Goal: Transaction & Acquisition: Subscribe to service/newsletter

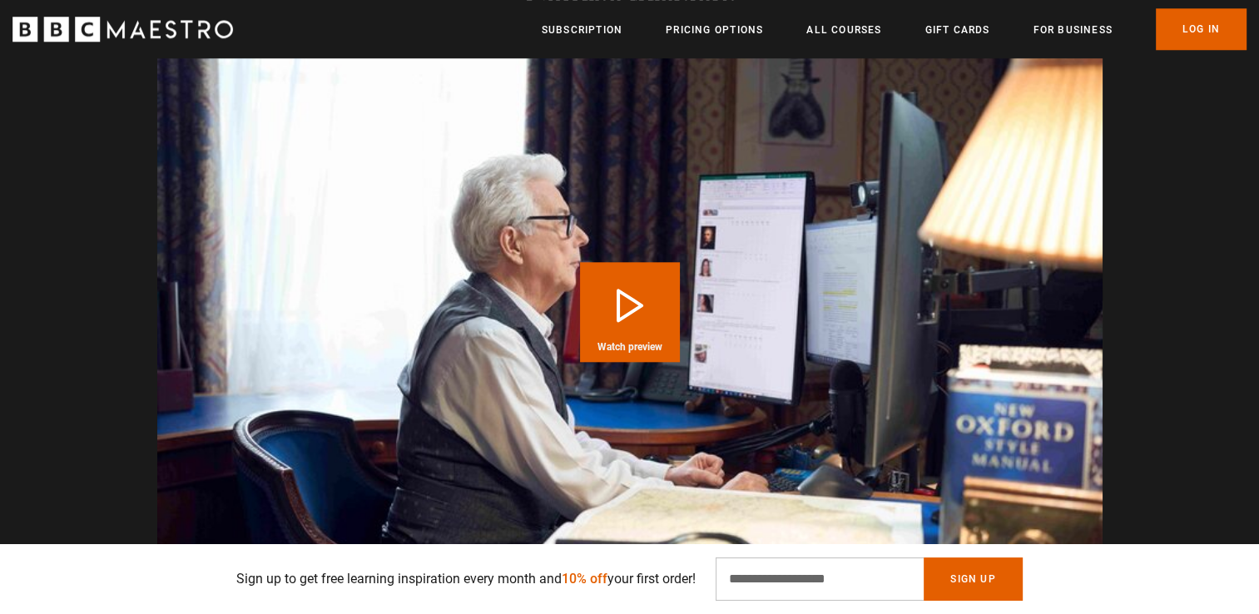
scroll to position [1629, 0]
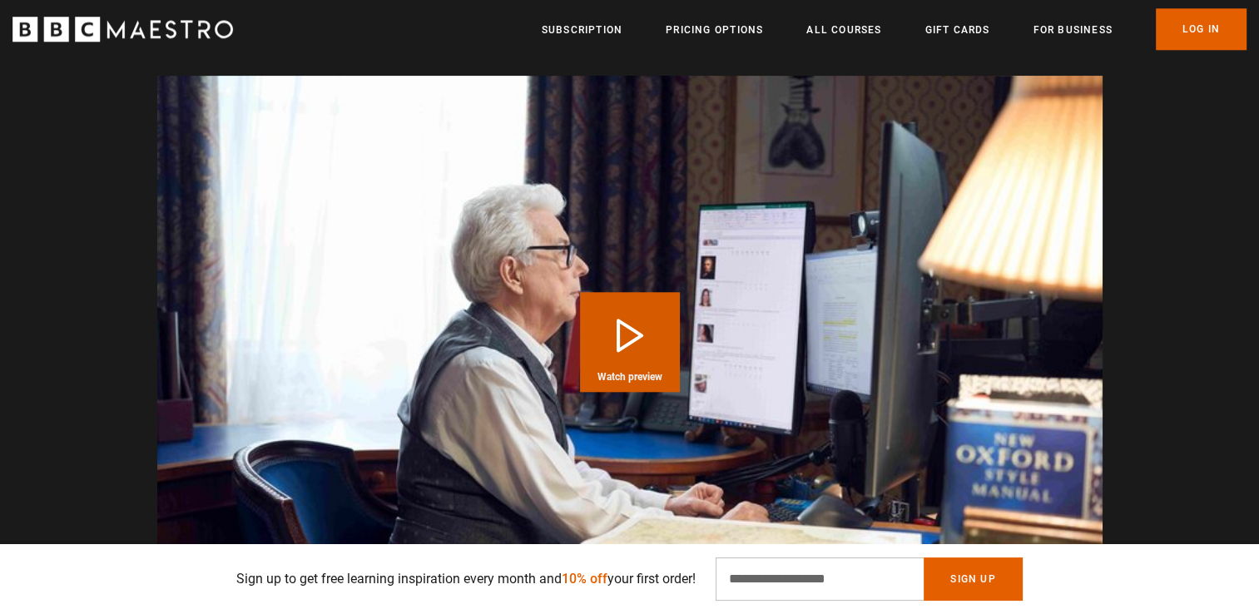
click at [637, 372] on span "Watch preview" at bounding box center [630, 377] width 65 height 10
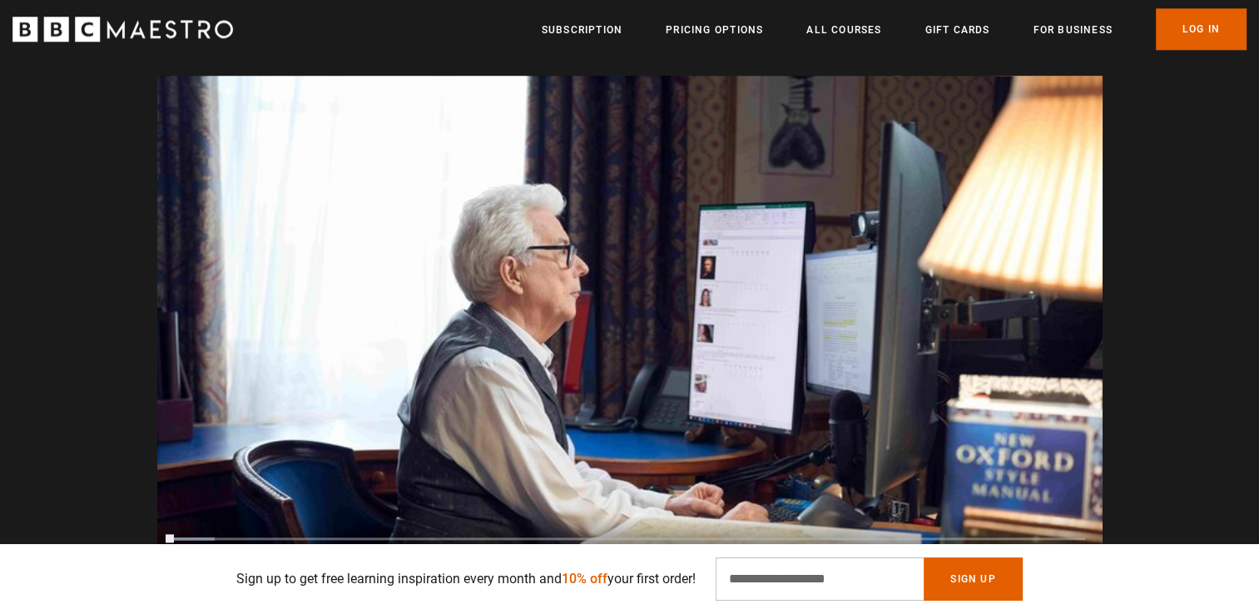
scroll to position [0, 1308]
drag, startPoint x: 212, startPoint y: 517, endPoint x: 160, endPoint y: 521, distance: 52.6
click at [160, 521] on div "10s Skip Back 10 seconds Pause 10s Skip Forward 10 seconds Loaded : 39.82% 0:06…" at bounding box center [629, 561] width 945 height 92
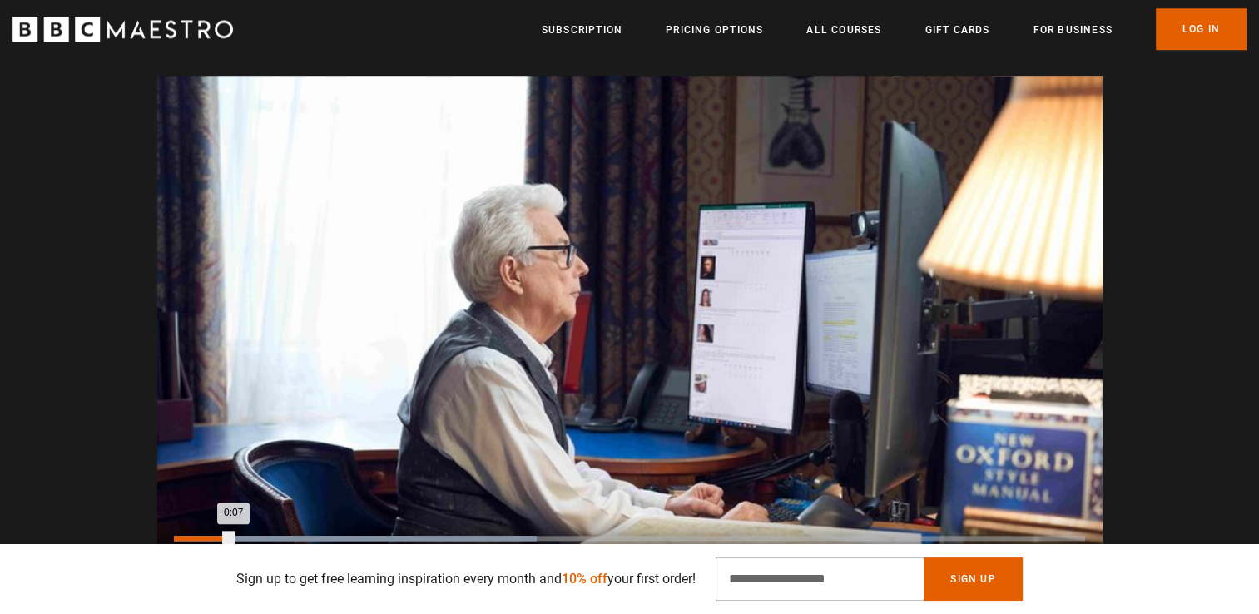
click at [176, 536] on div "0:00" at bounding box center [177, 538] width 2 height 5
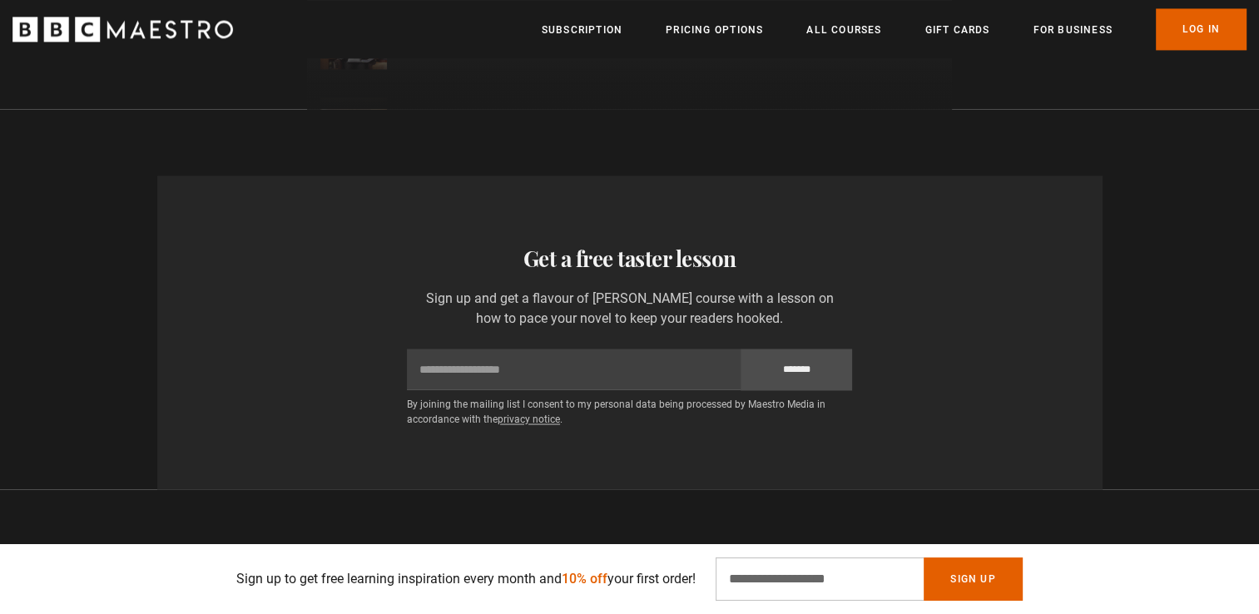
scroll to position [2656, 0]
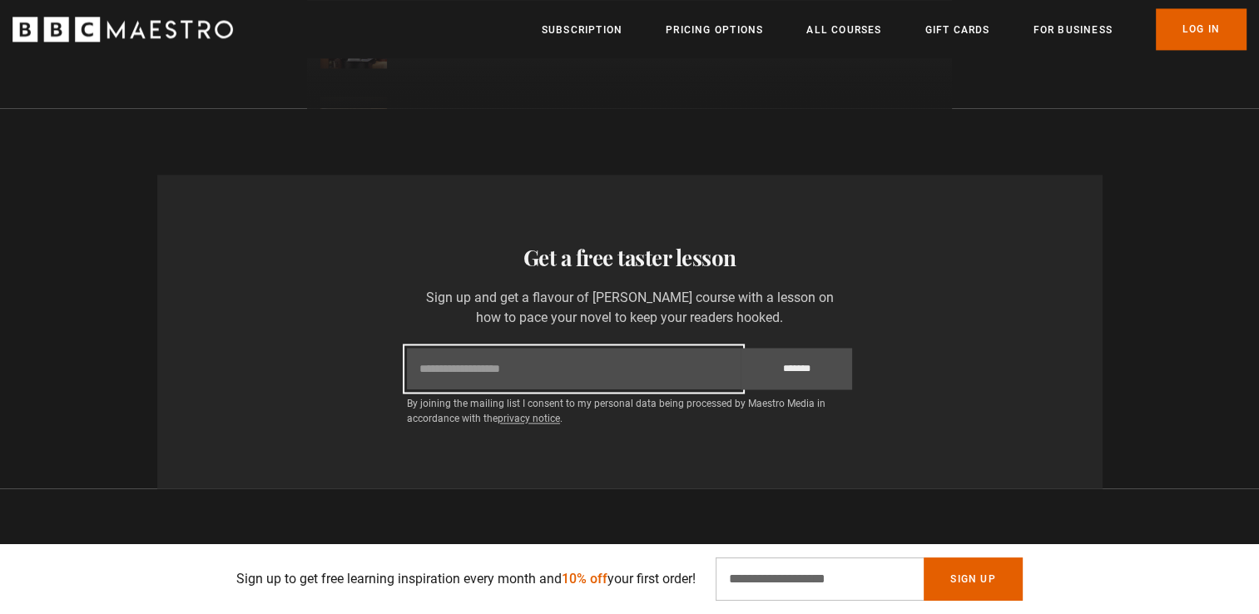
click at [679, 361] on input "Email" at bounding box center [574, 369] width 334 height 42
type input "**********"
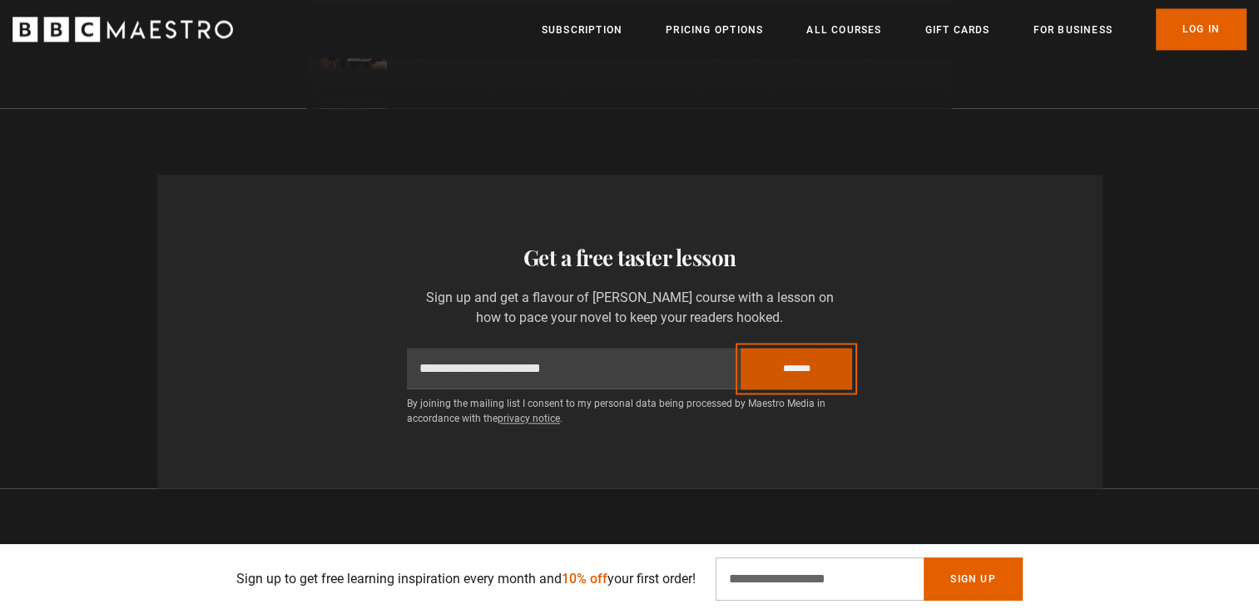
click at [784, 358] on input "*******" at bounding box center [797, 369] width 112 height 42
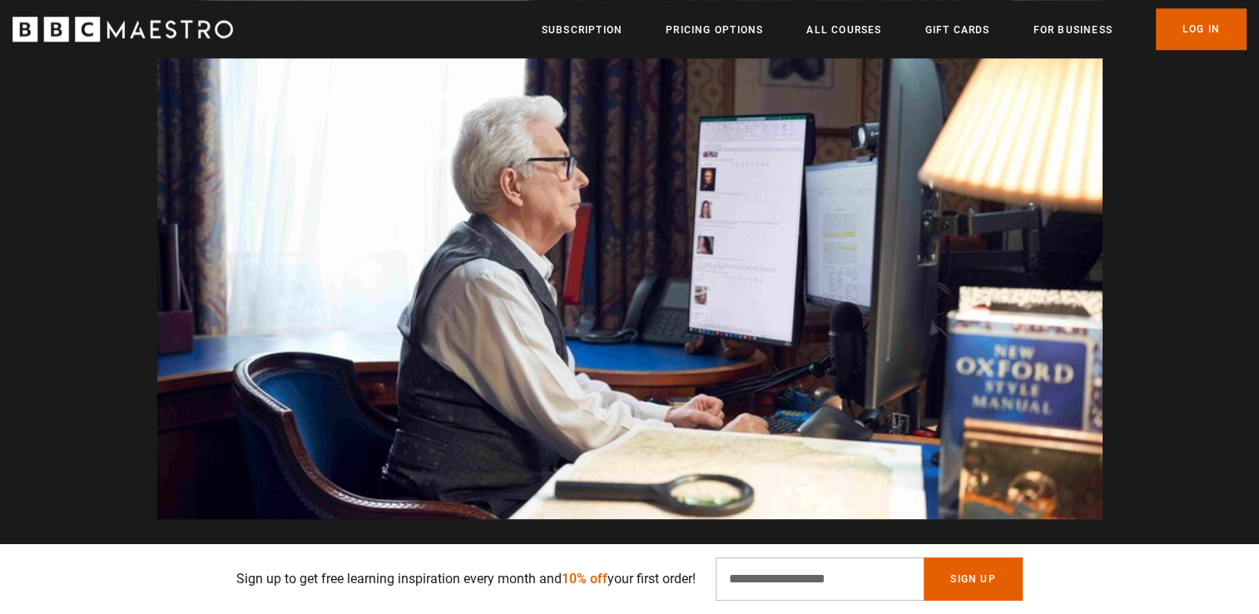
scroll to position [1704, 0]
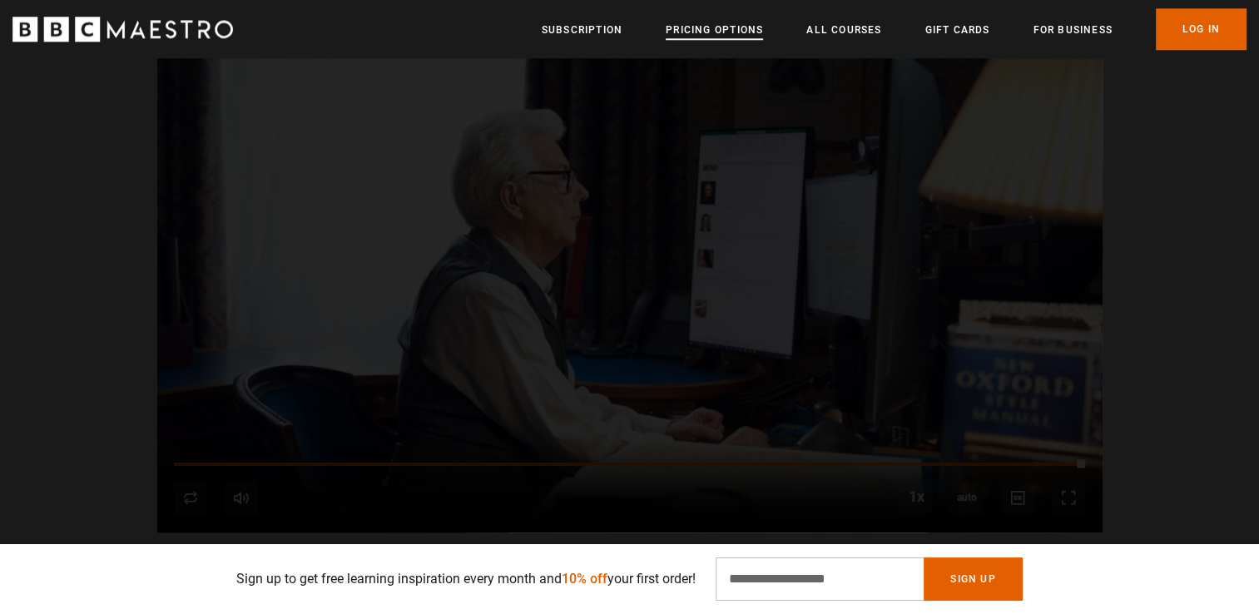
click at [726, 38] on link "Pricing Options" at bounding box center [714, 30] width 97 height 17
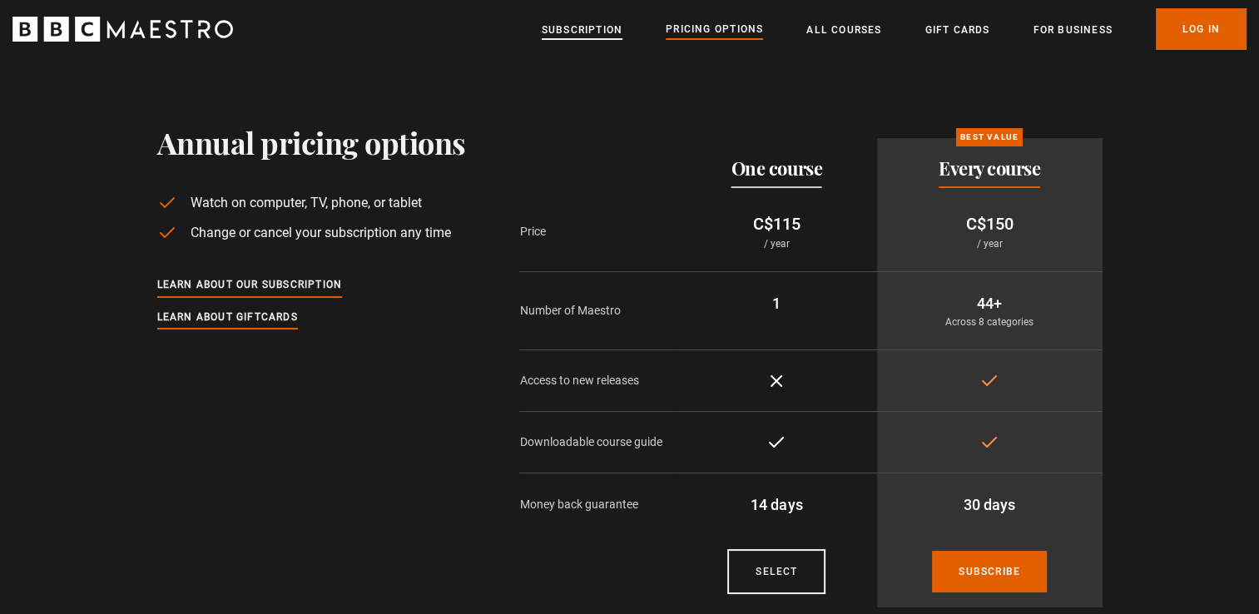
click at [556, 31] on link "Subscription" at bounding box center [582, 30] width 81 height 17
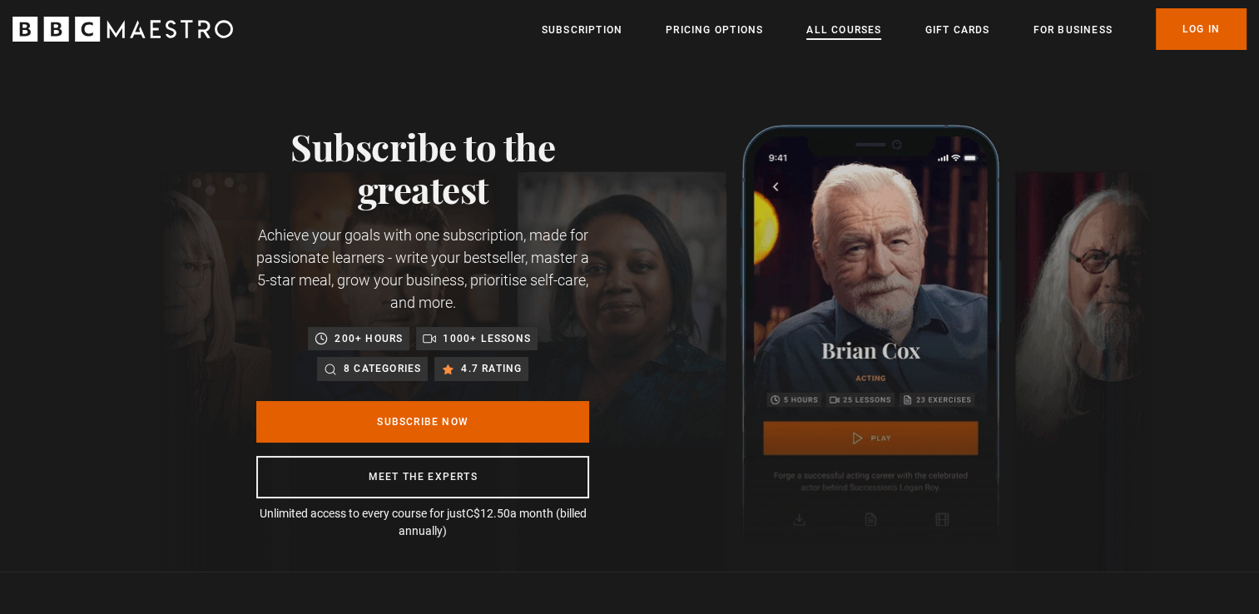
click at [839, 36] on link "All Courses" at bounding box center [843, 30] width 75 height 17
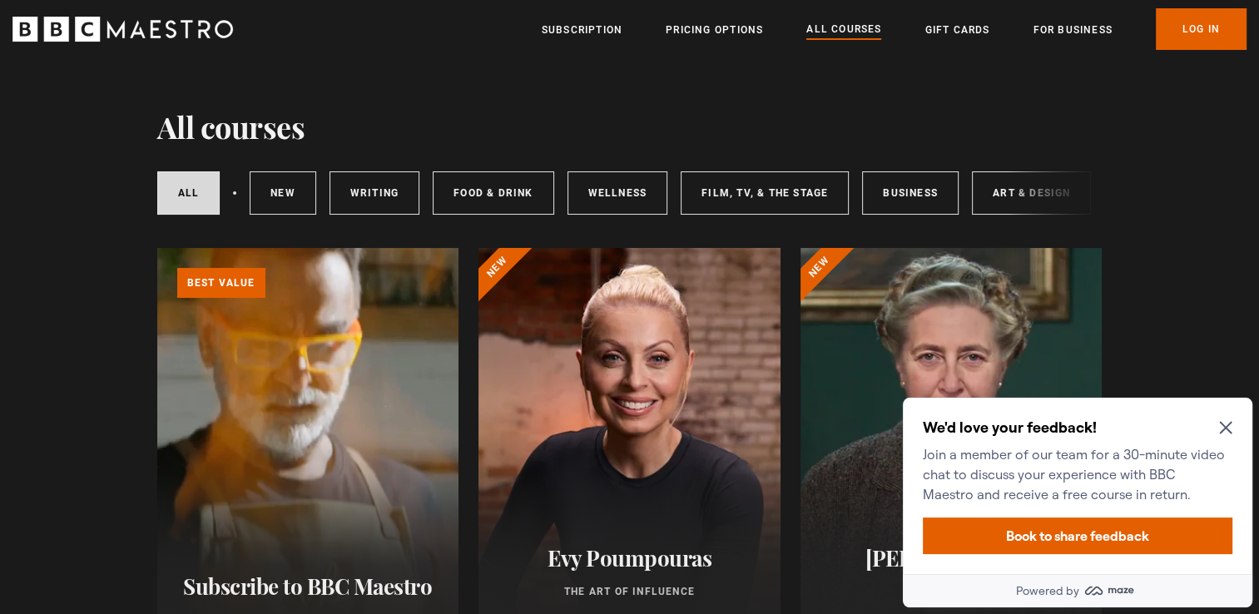
scroll to position [48, 0]
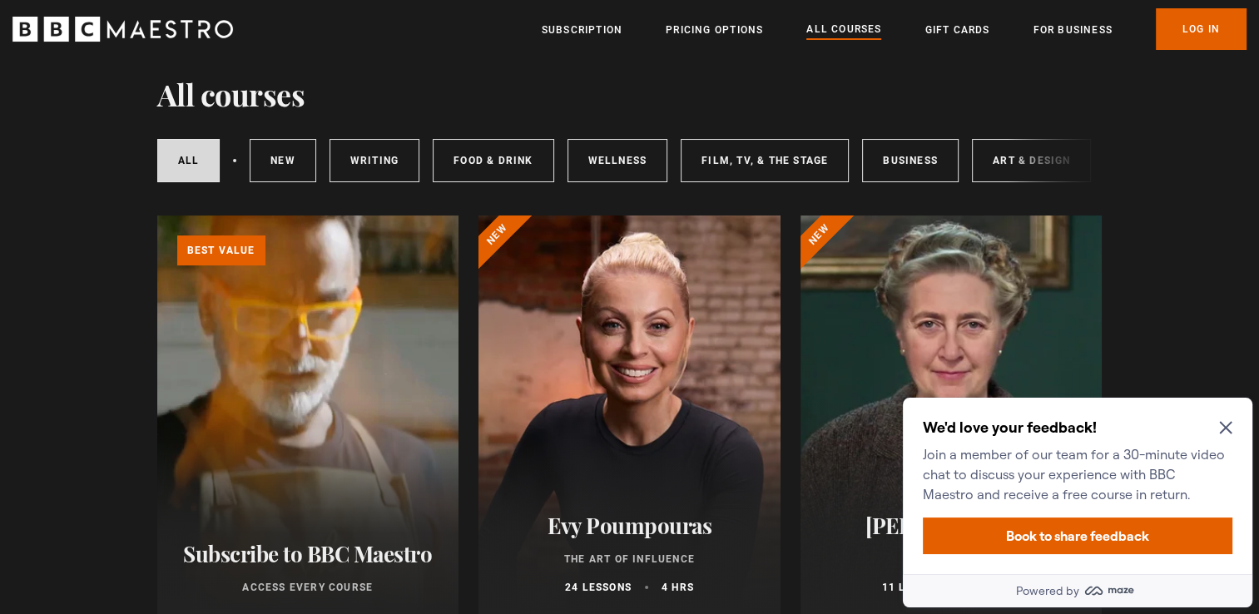
click at [1221, 433] on icon "Close Maze Prompt" at bounding box center [1225, 428] width 12 height 12
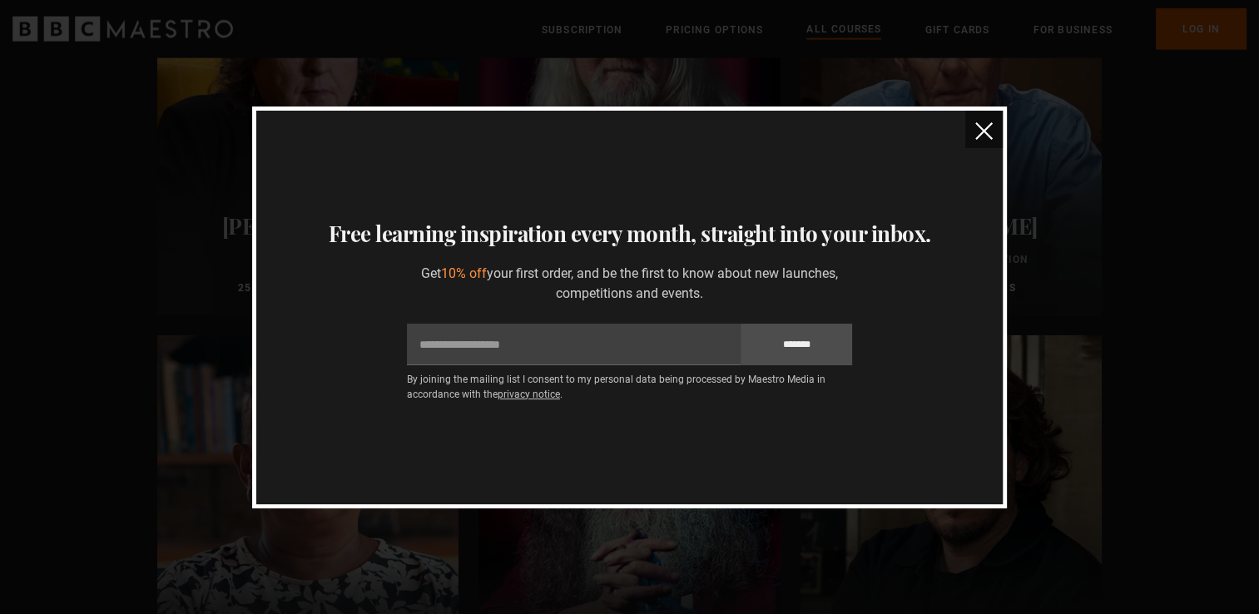
scroll to position [4088, 0]
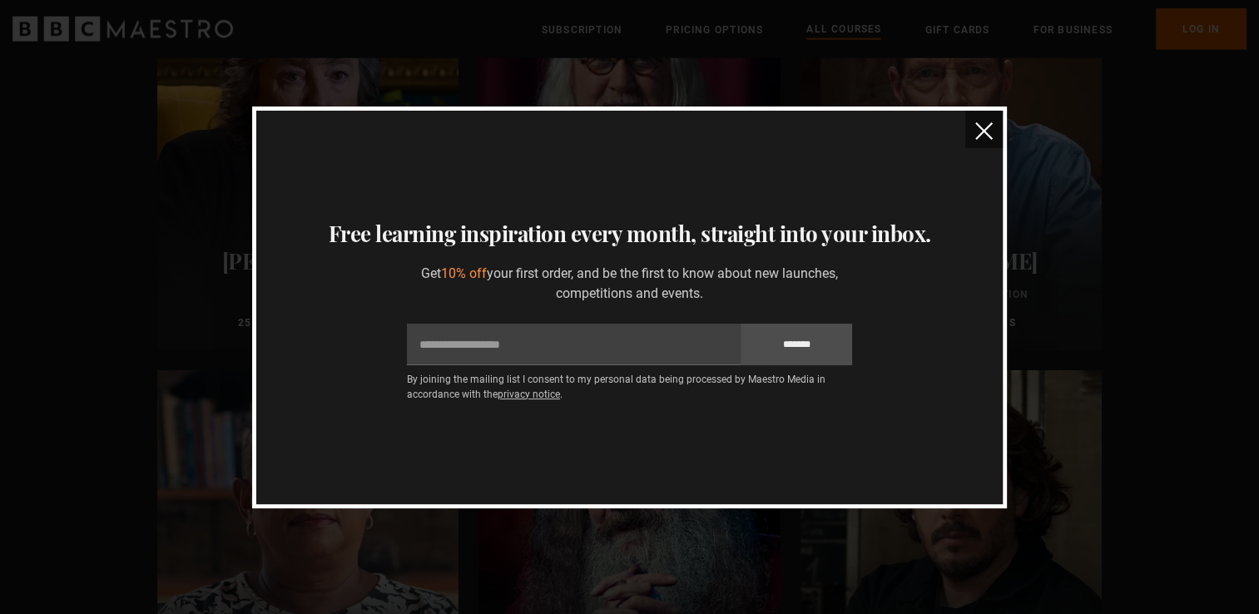
click at [981, 128] on img "close" at bounding box center [983, 130] width 17 height 17
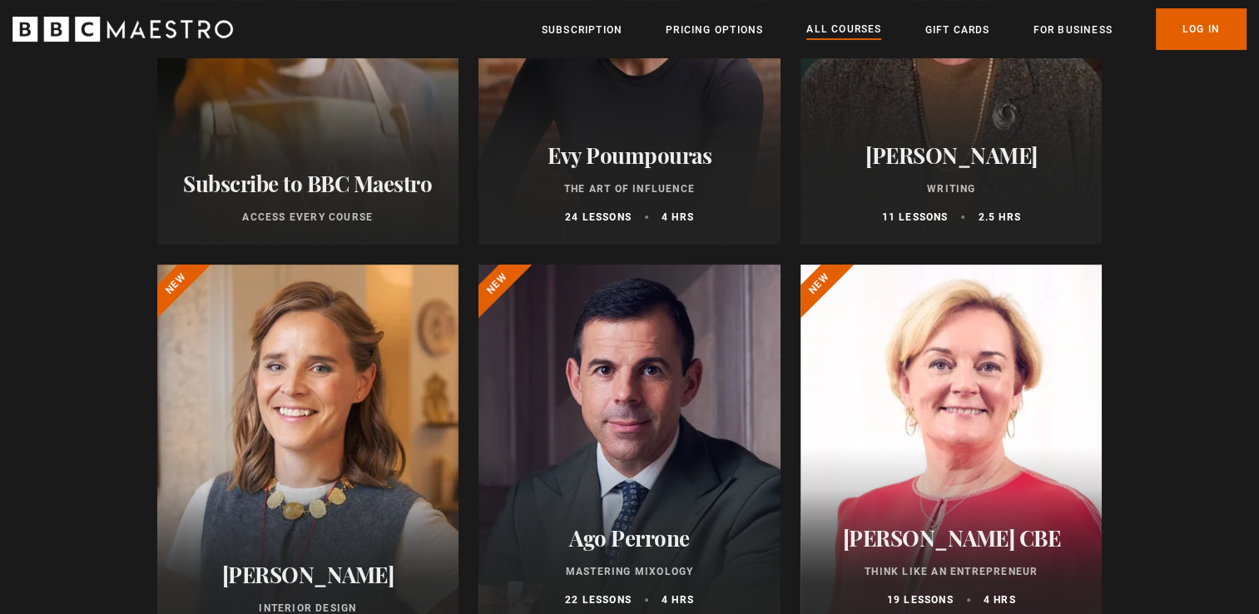
scroll to position [0, 0]
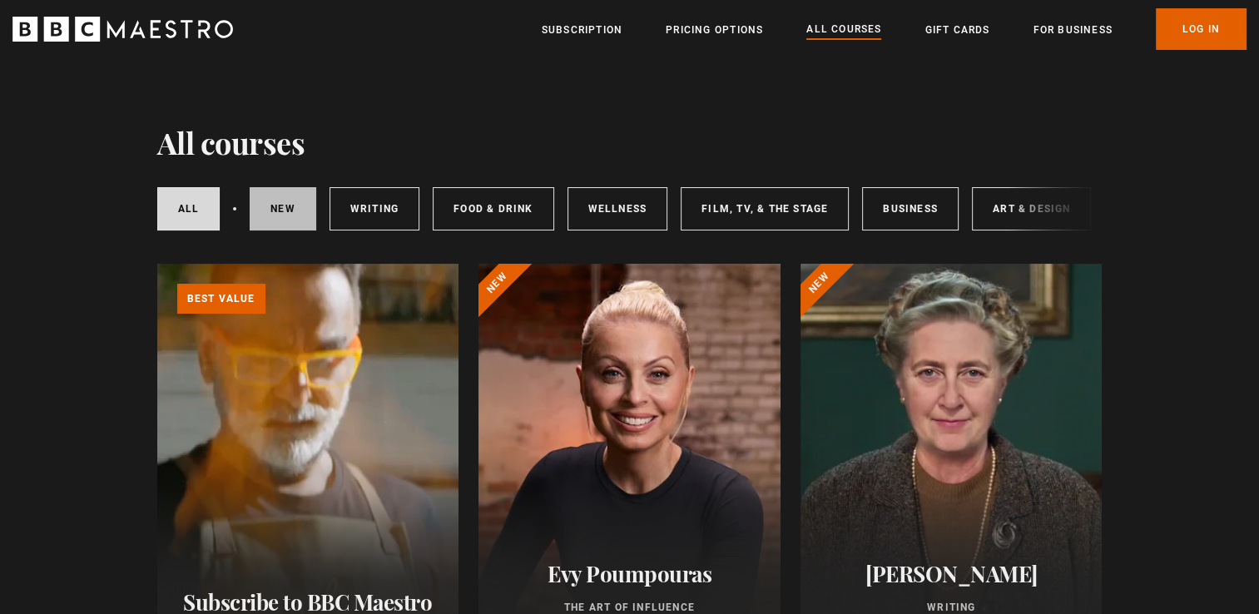
click at [288, 197] on link "New courses" at bounding box center [283, 208] width 67 height 43
